Goal: Contribute content

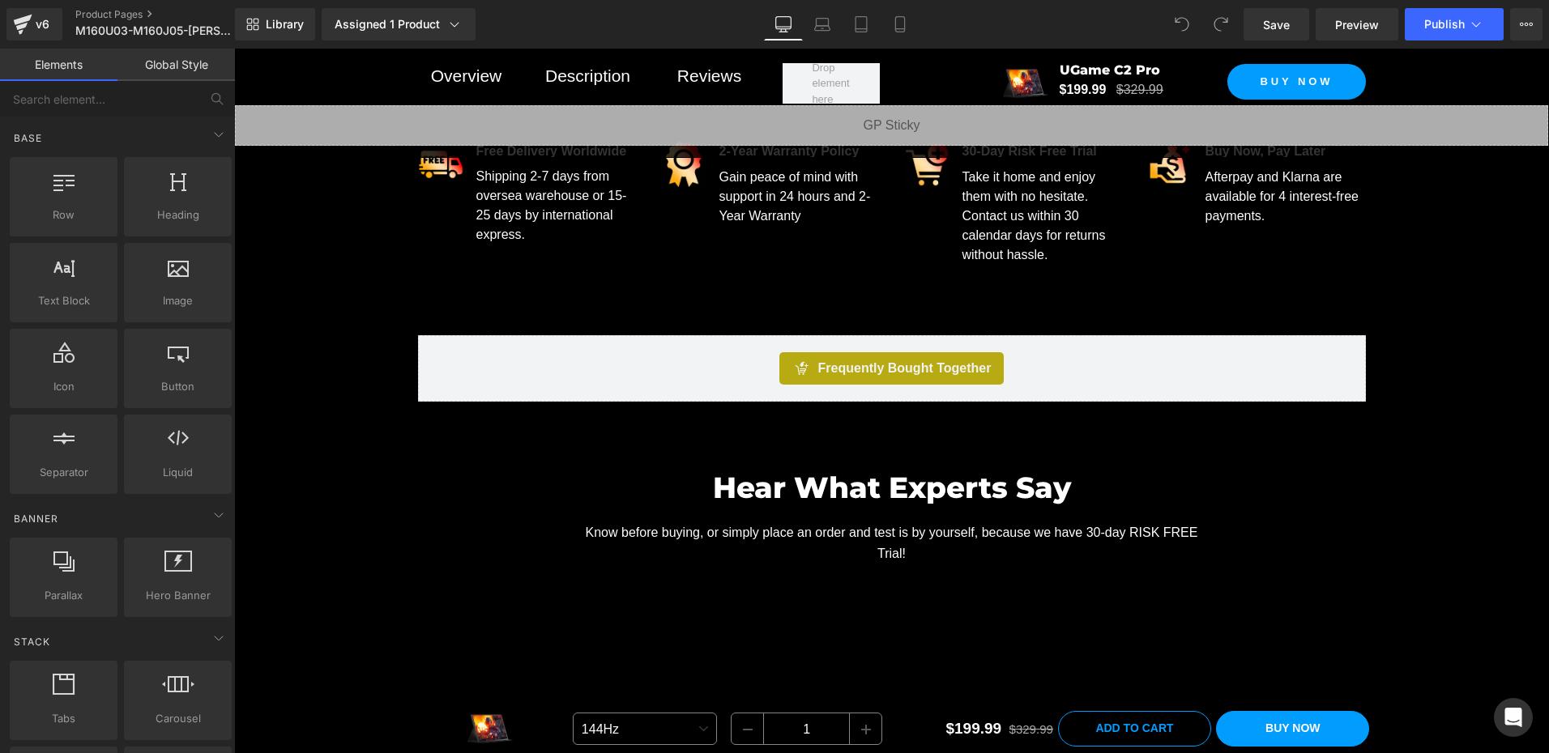
scroll to position [1296, 0]
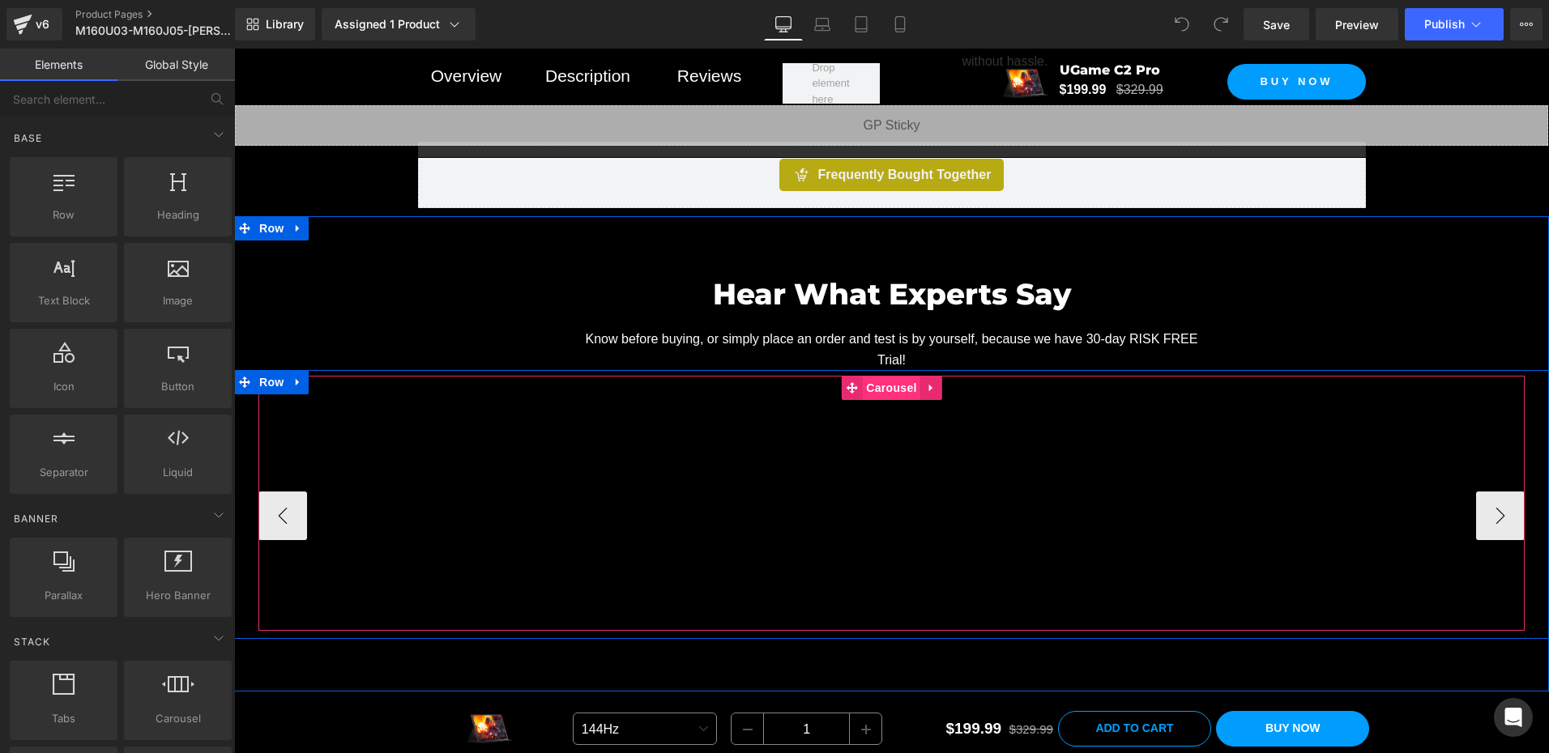
click at [886, 382] on span "Carousel" at bounding box center [891, 388] width 58 height 24
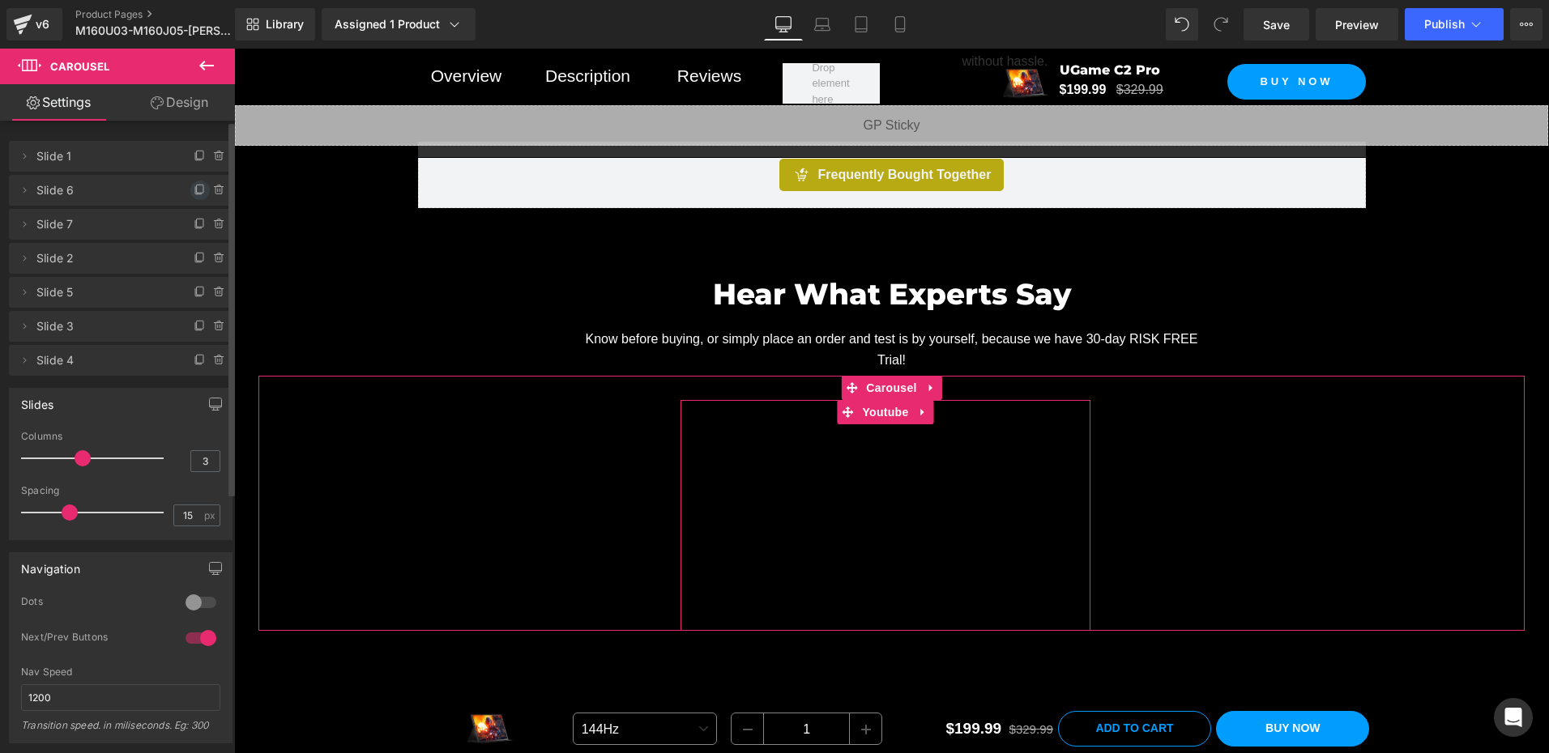
drag, startPoint x: 190, startPoint y: 188, endPoint x: 116, endPoint y: 343, distance: 171.4
click at [194, 188] on icon at bounding box center [200, 190] width 13 height 13
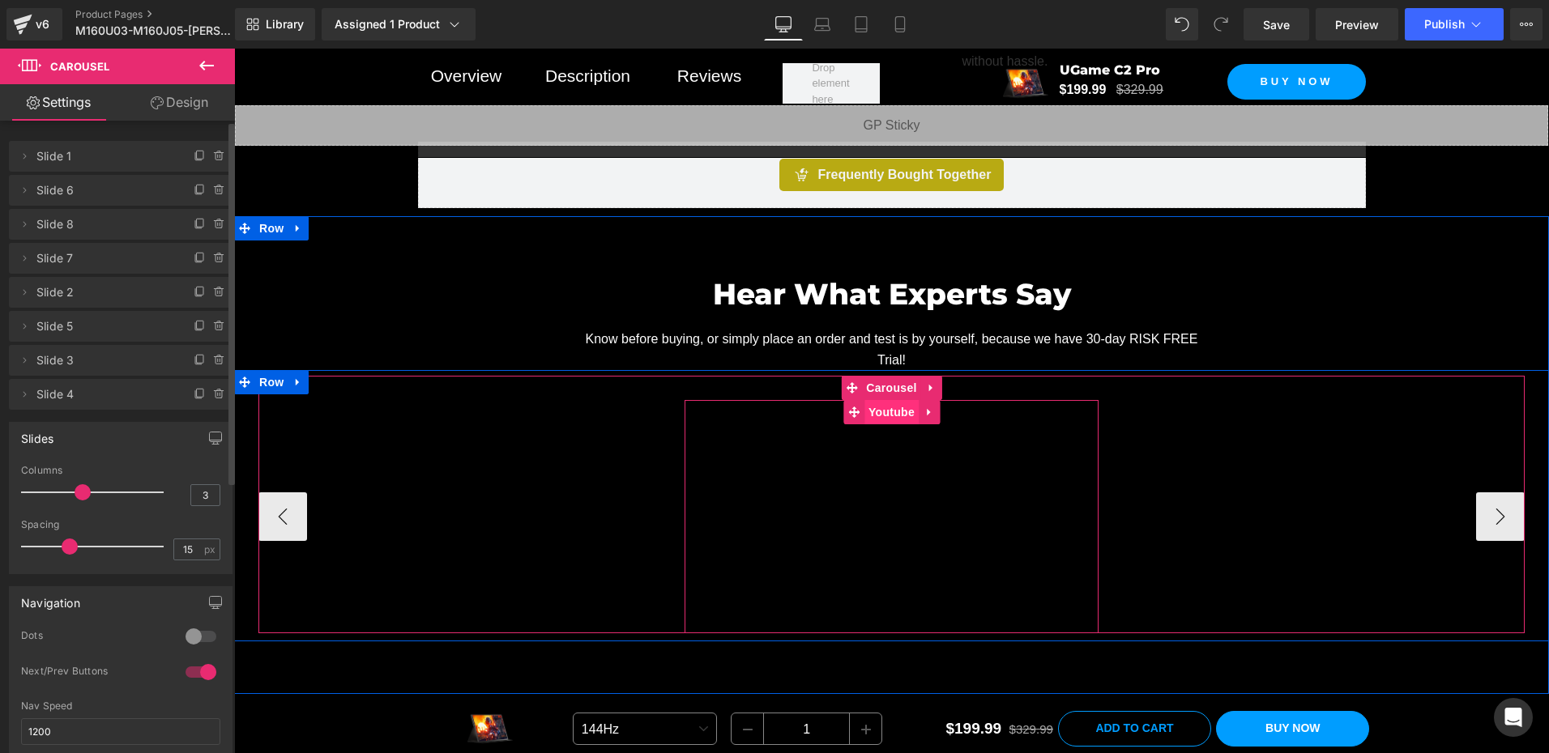
click at [884, 410] on span "Youtube" at bounding box center [891, 412] width 54 height 24
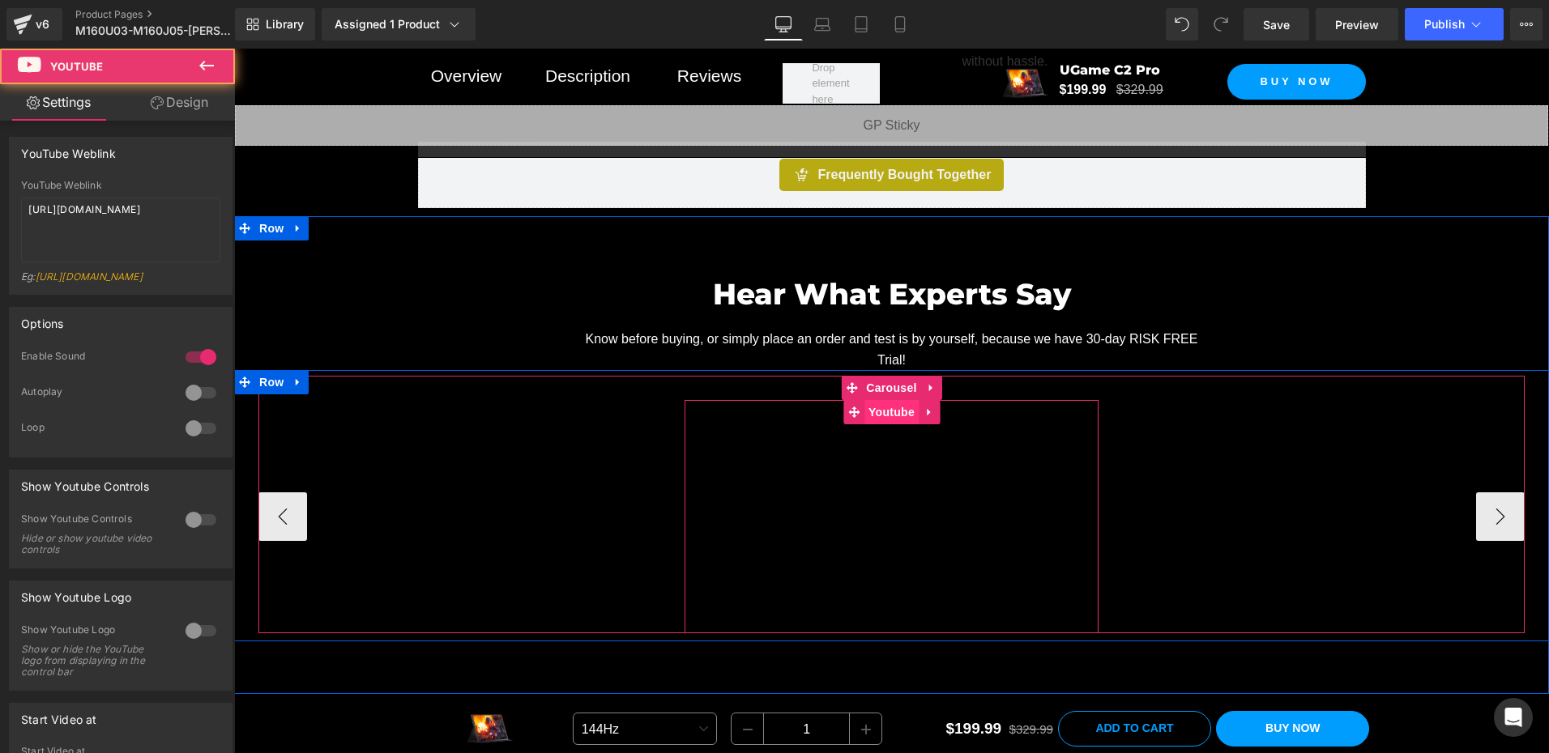
click at [884, 410] on span "Youtube" at bounding box center [891, 412] width 54 height 24
click at [884, 410] on span "Youtube" at bounding box center [891, 413] width 54 height 24
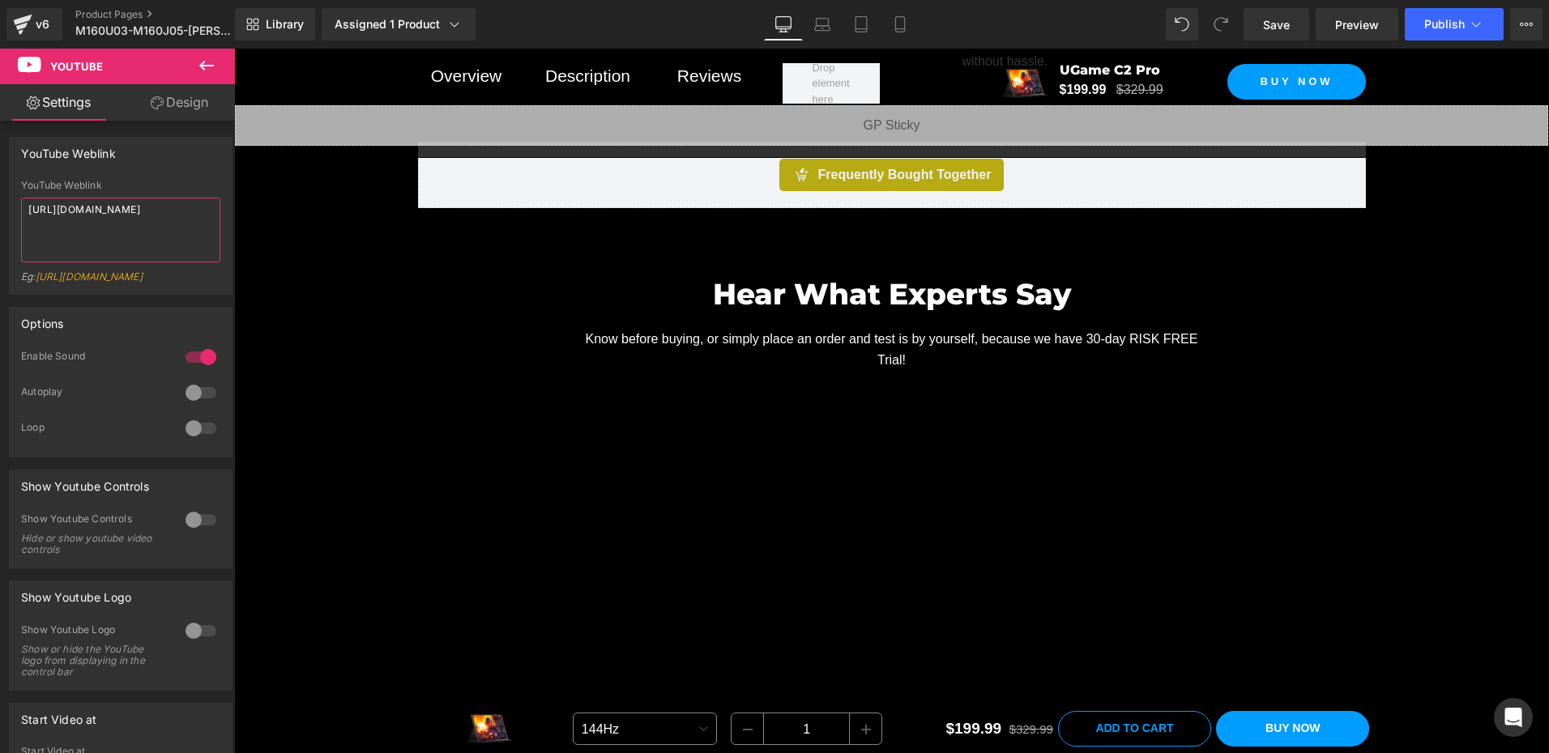
drag, startPoint x: 134, startPoint y: 226, endPoint x: -3, endPoint y: 179, distance: 144.7
click at [0, 179] on html "Youtube You are previewing how the will restyle your page. You can not edit Ele…" at bounding box center [774, 376] width 1549 height 753
drag, startPoint x: 0, startPoint y: 179, endPoint x: 85, endPoint y: 218, distance: 93.5
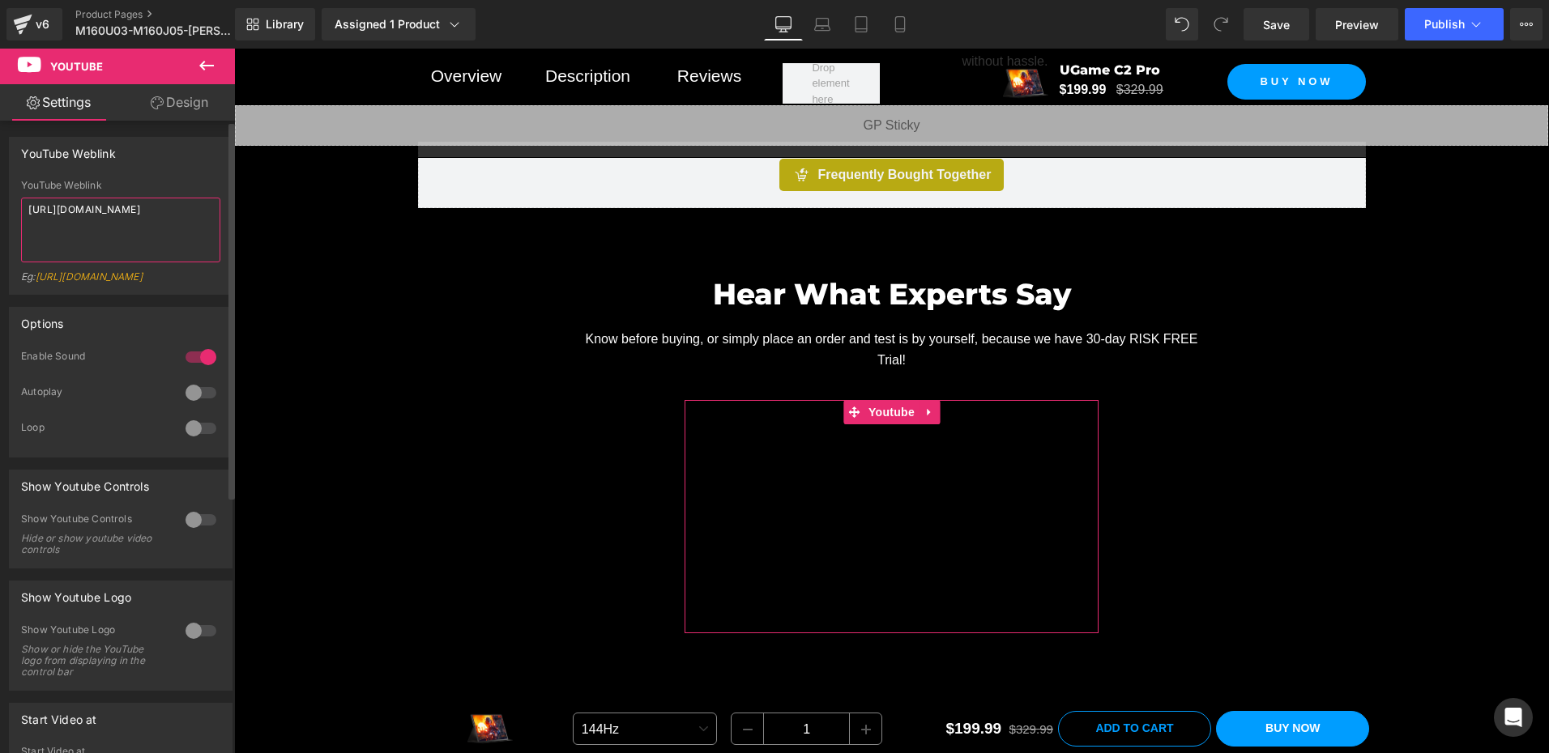
paste textarea "pwsQigdZ9D0"
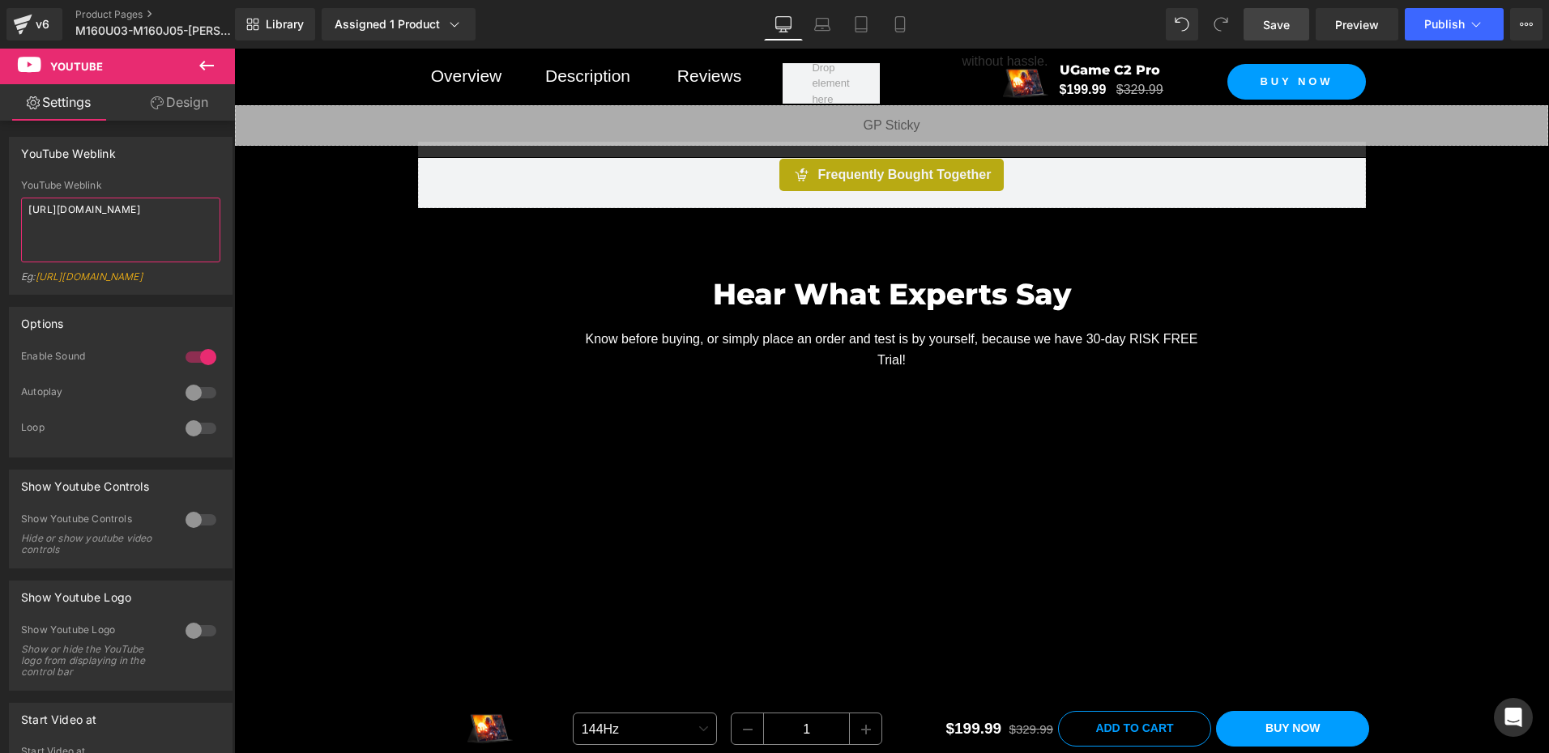
type textarea "[URL][DOMAIN_NAME]"
click at [1287, 30] on span "Save" at bounding box center [1276, 24] width 27 height 17
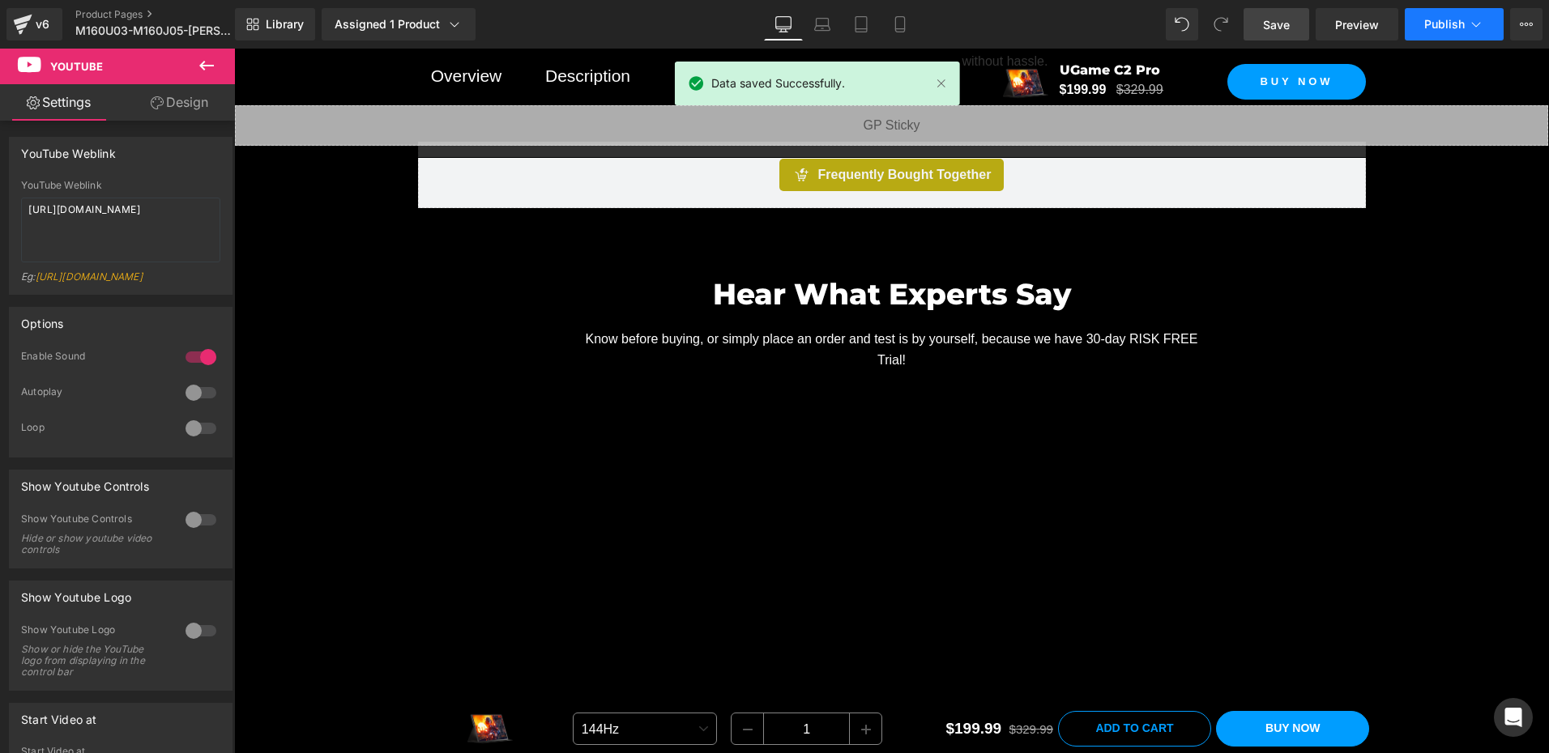
click at [1447, 25] on span "Publish" at bounding box center [1444, 24] width 40 height 13
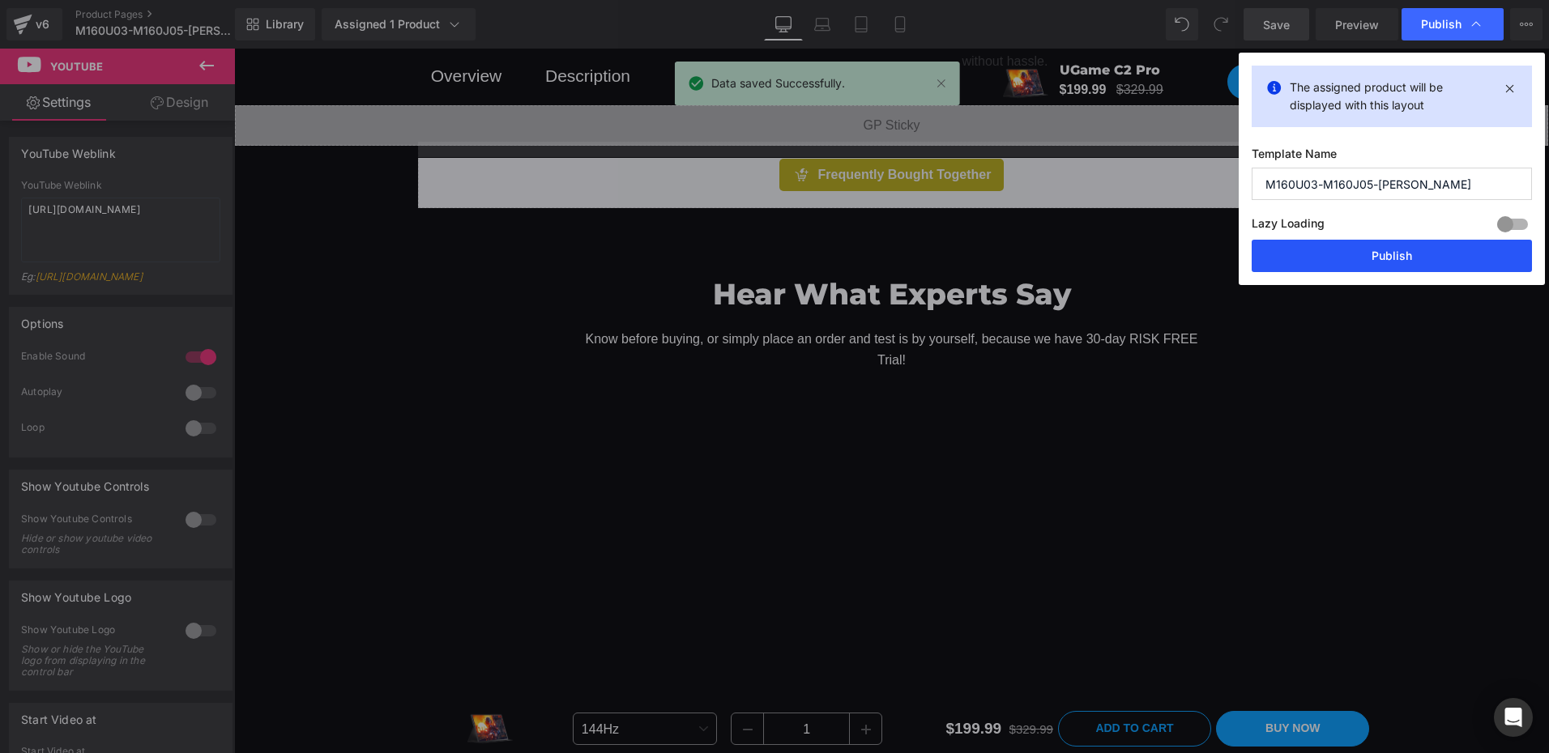
click at [1385, 264] on button "Publish" at bounding box center [1391, 256] width 280 height 32
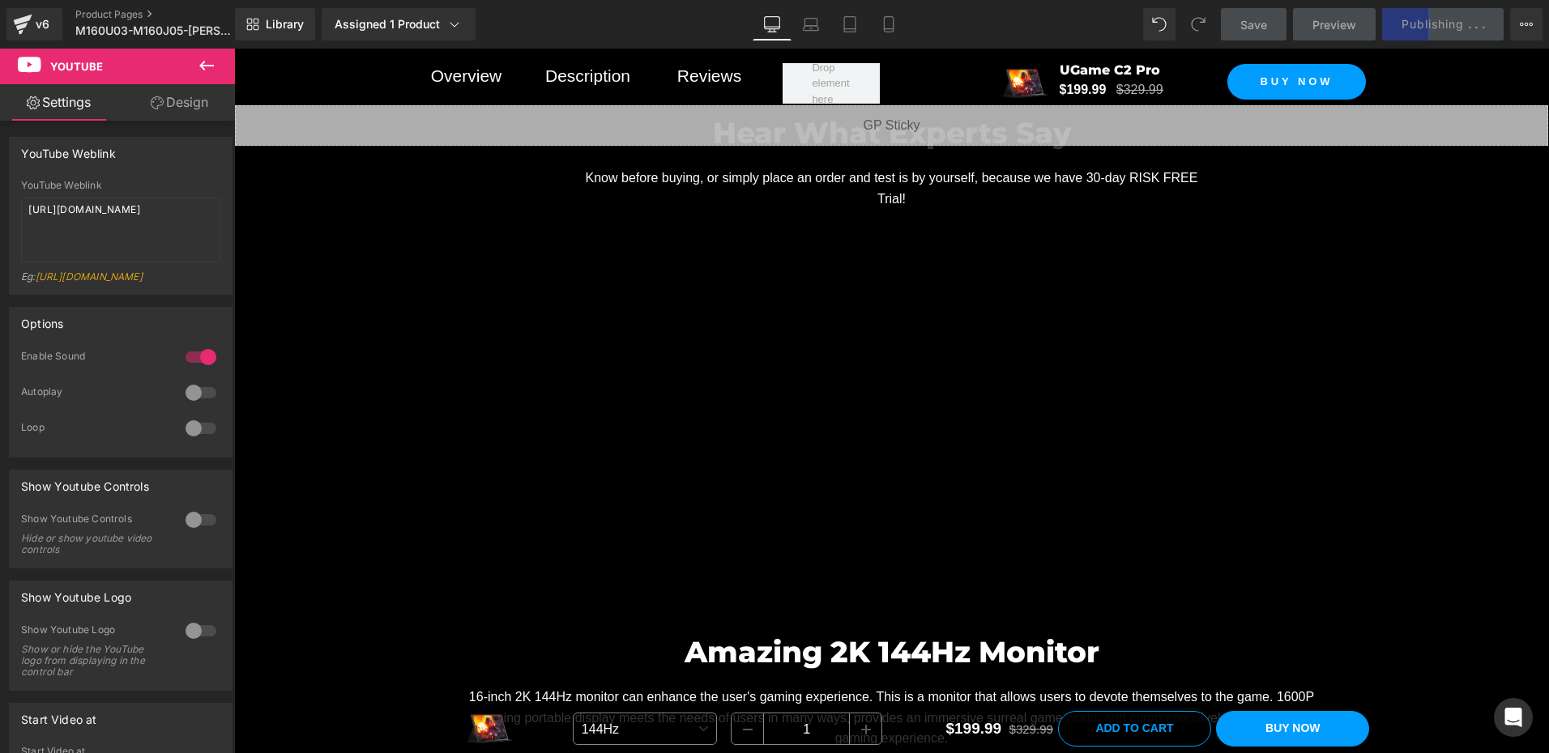
scroll to position [1377, 0]
